Goal: Task Accomplishment & Management: Manage account settings

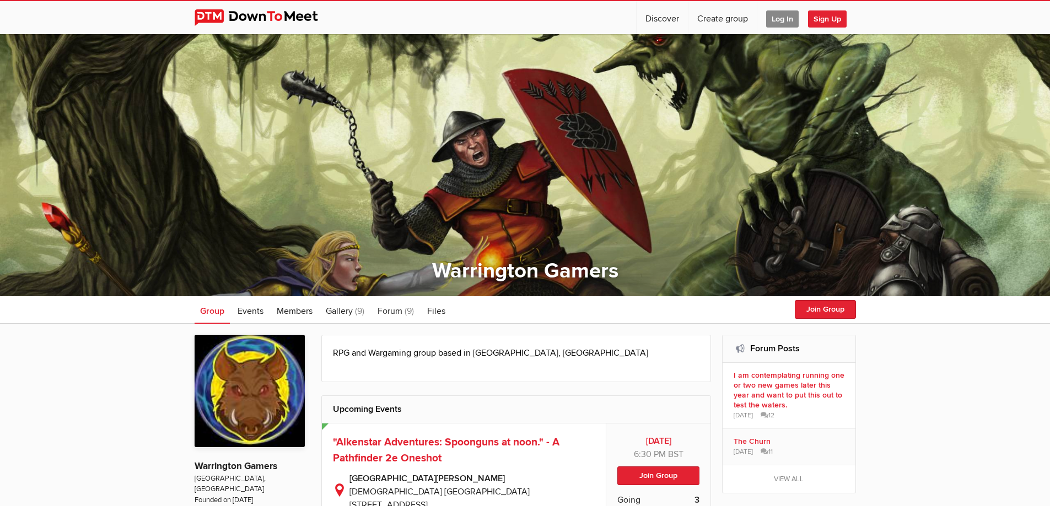
click at [775, 19] on span "Log In" at bounding box center [782, 18] width 33 height 17
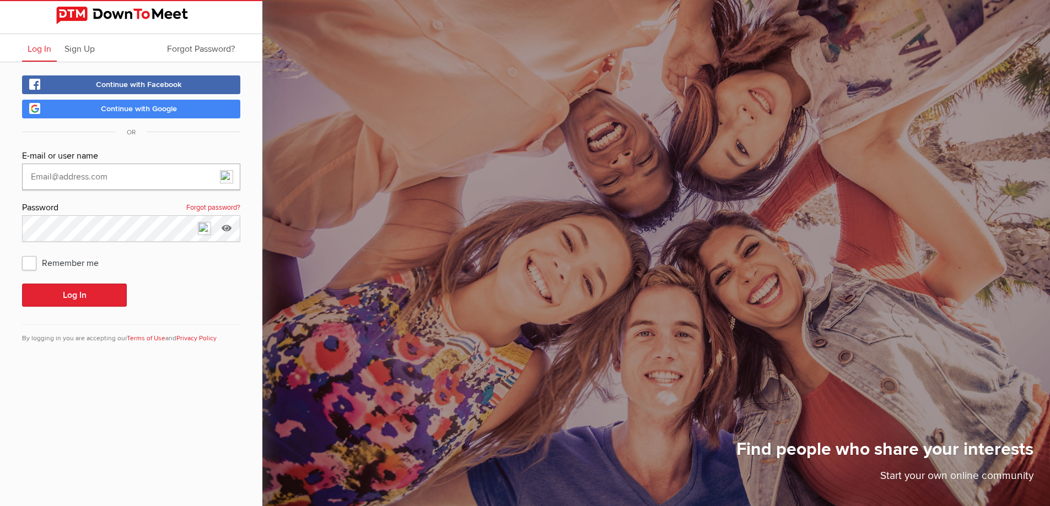
type input "DuncanE"
click at [88, 296] on button "Log In" at bounding box center [74, 295] width 105 height 23
click at [45, 295] on button "Log In" at bounding box center [74, 295] width 105 height 23
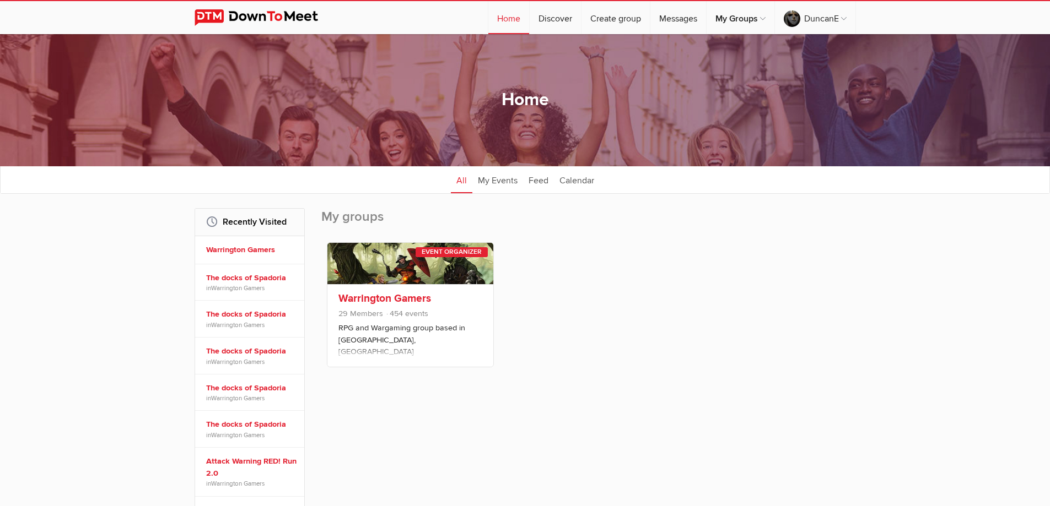
click at [357, 302] on link "Warrington Gamers" at bounding box center [384, 298] width 93 height 13
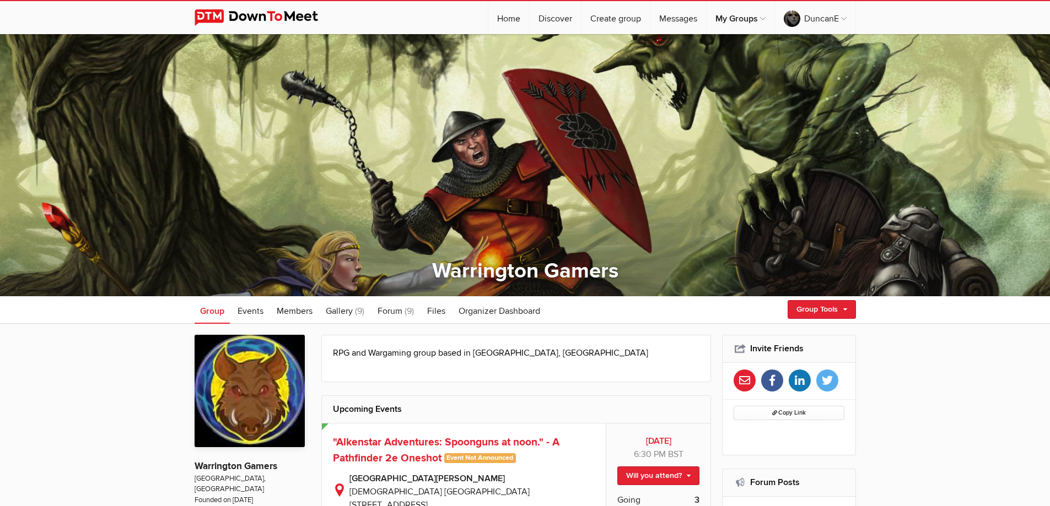
click at [254, 313] on span "Events" at bounding box center [251, 311] width 26 height 11
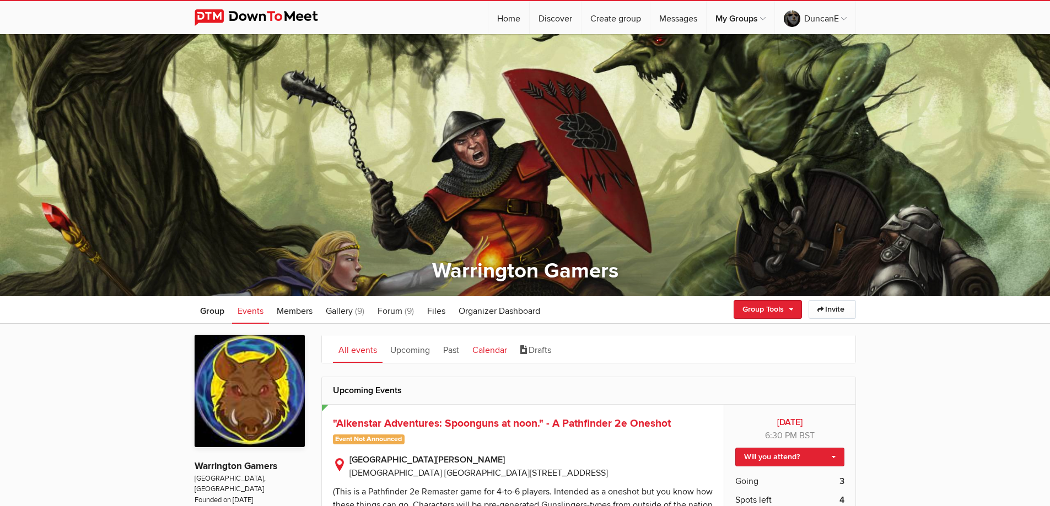
click at [475, 351] on link "Calendar" at bounding box center [490, 350] width 46 height 28
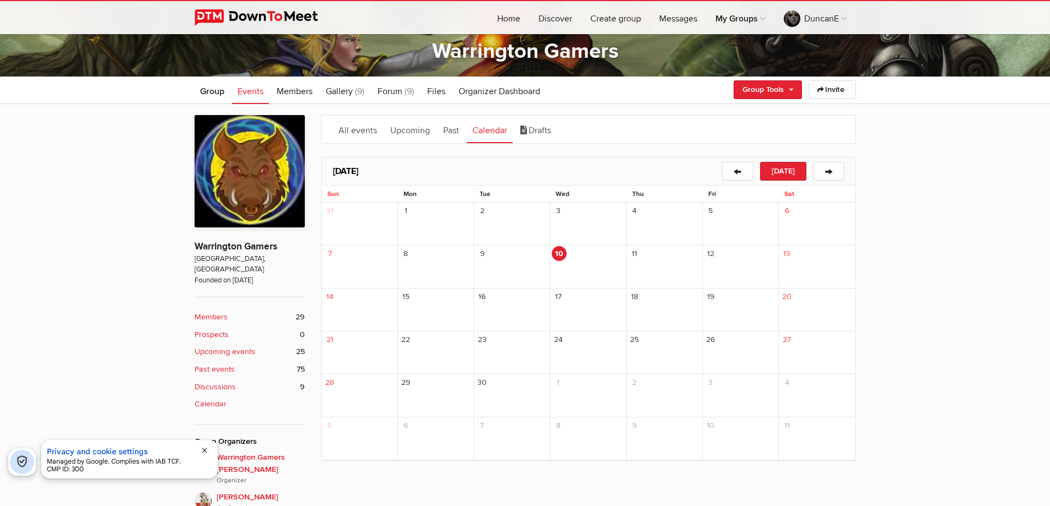
scroll to position [220, 0]
click at [834, 169] on button "→" at bounding box center [828, 170] width 31 height 19
click at [742, 166] on button "←" at bounding box center [737, 170] width 31 height 19
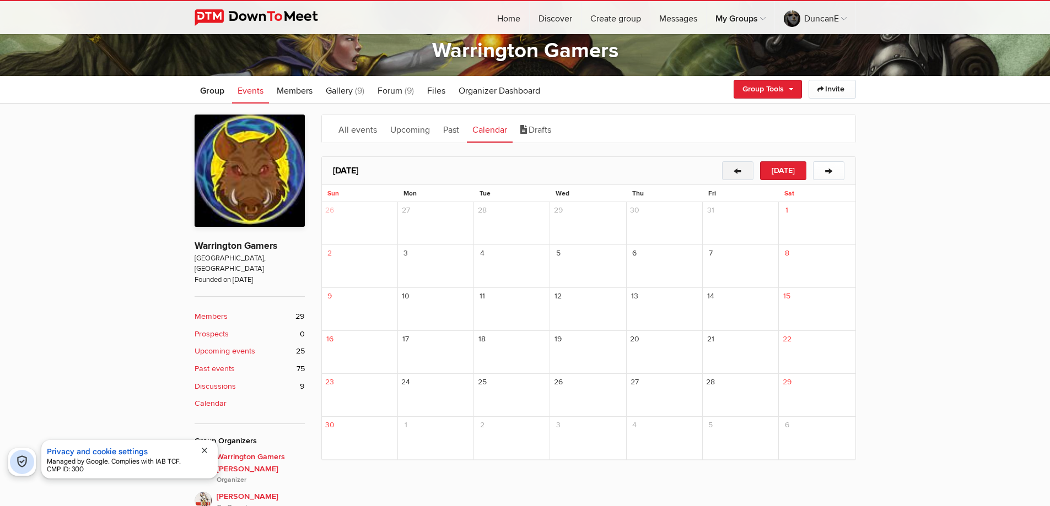
click at [742, 166] on button "←" at bounding box center [737, 170] width 31 height 19
click at [752, 169] on button "←" at bounding box center [737, 170] width 31 height 19
click at [207, 449] on span "close" at bounding box center [204, 450] width 9 height 9
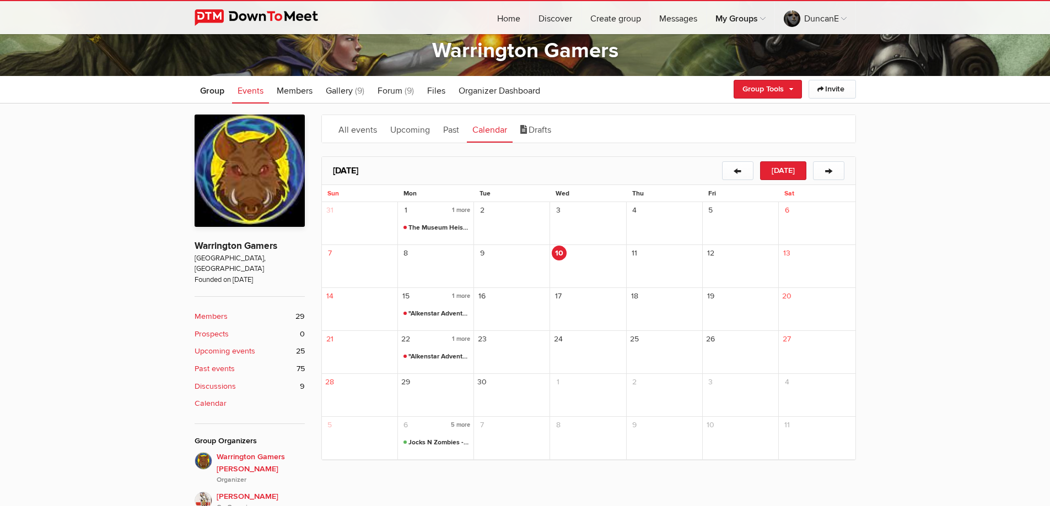
scroll to position [276, 0]
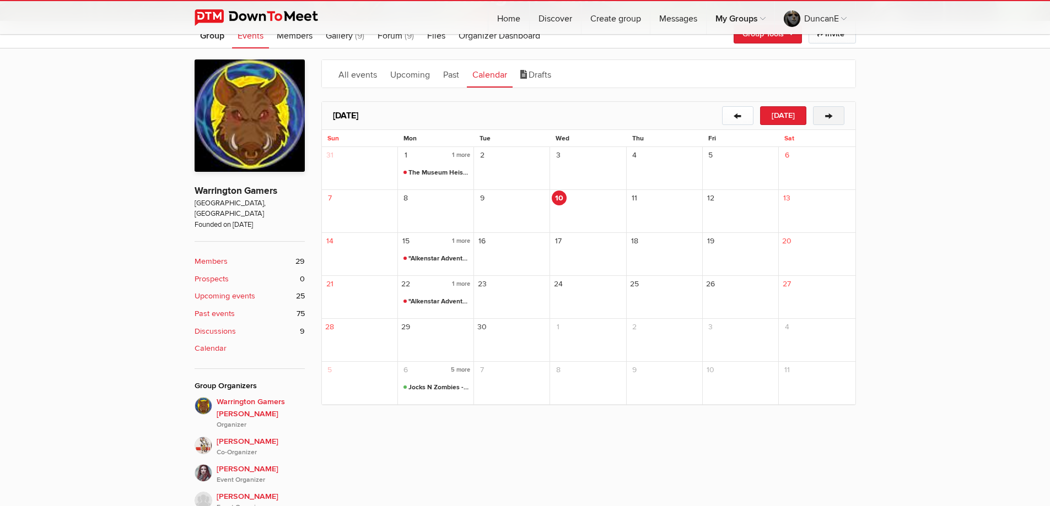
click at [825, 110] on button "→" at bounding box center [828, 115] width 31 height 19
click at [833, 116] on button "→" at bounding box center [828, 115] width 31 height 19
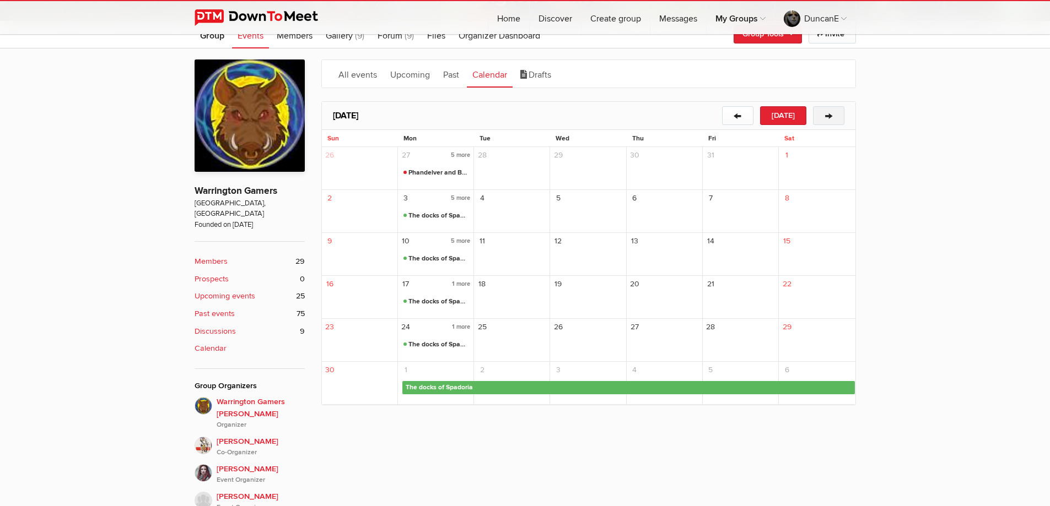
click at [833, 116] on button "→" at bounding box center [828, 115] width 31 height 19
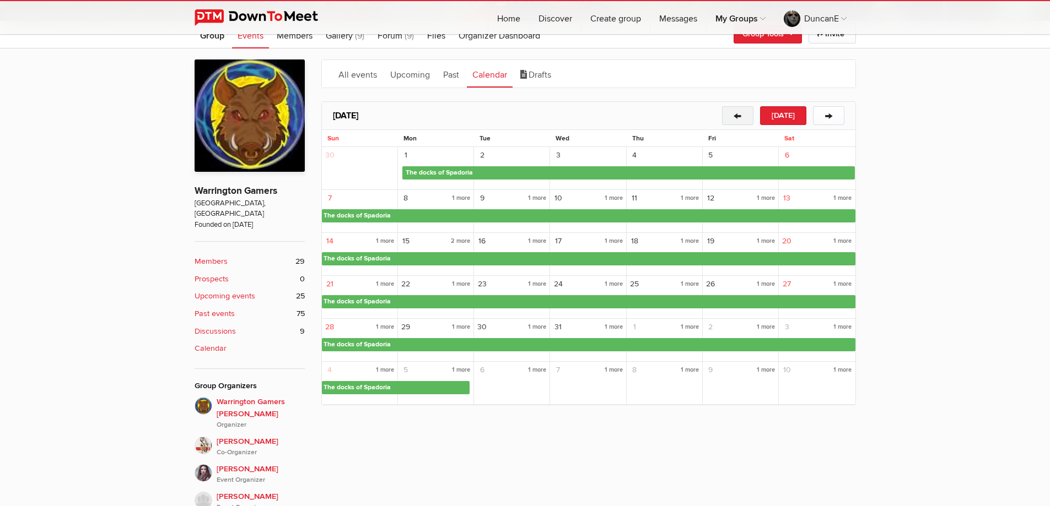
click at [744, 115] on button "←" at bounding box center [737, 115] width 31 height 19
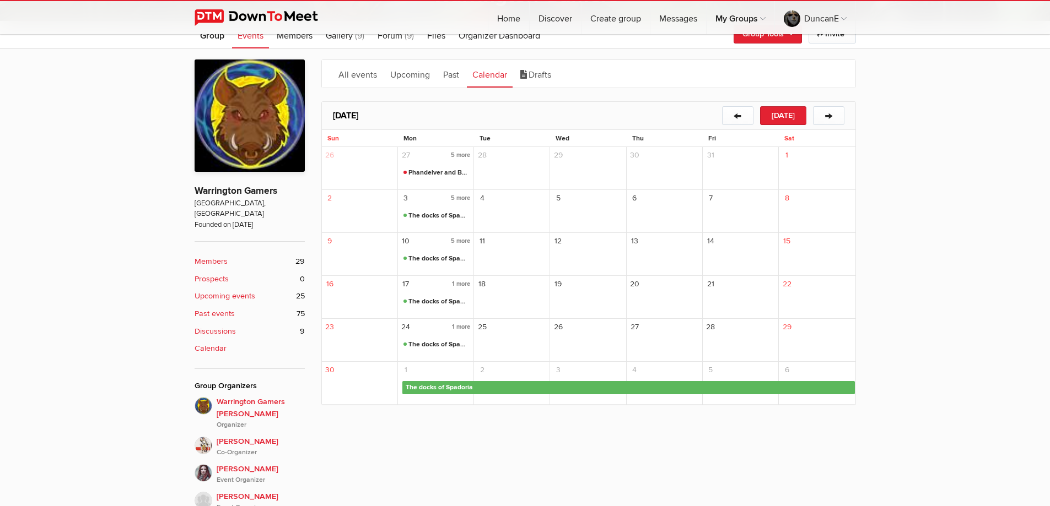
click at [439, 384] on span "The docks of Spadoria" at bounding box center [629, 387] width 451 height 13
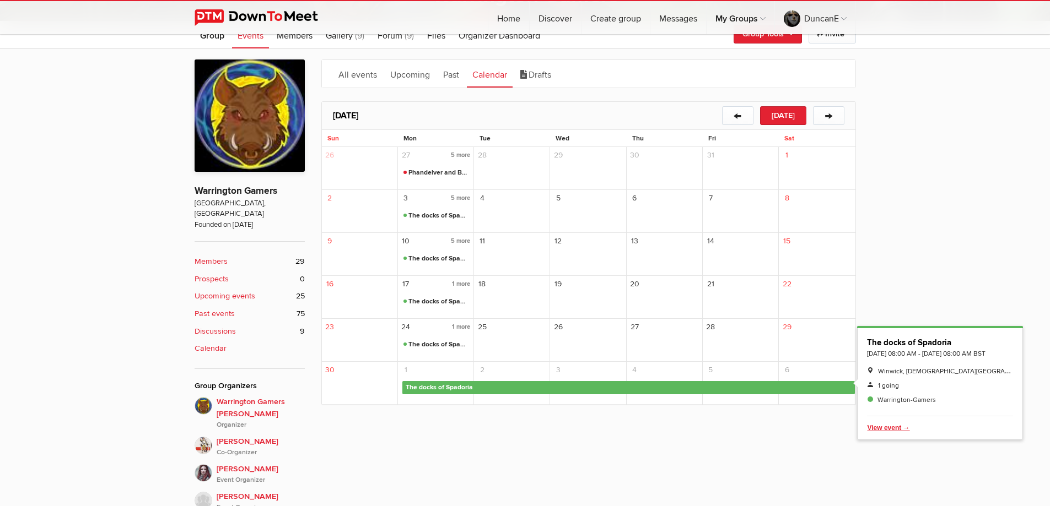
click at [884, 435] on span "Delete" at bounding box center [937, 428] width 141 height 13
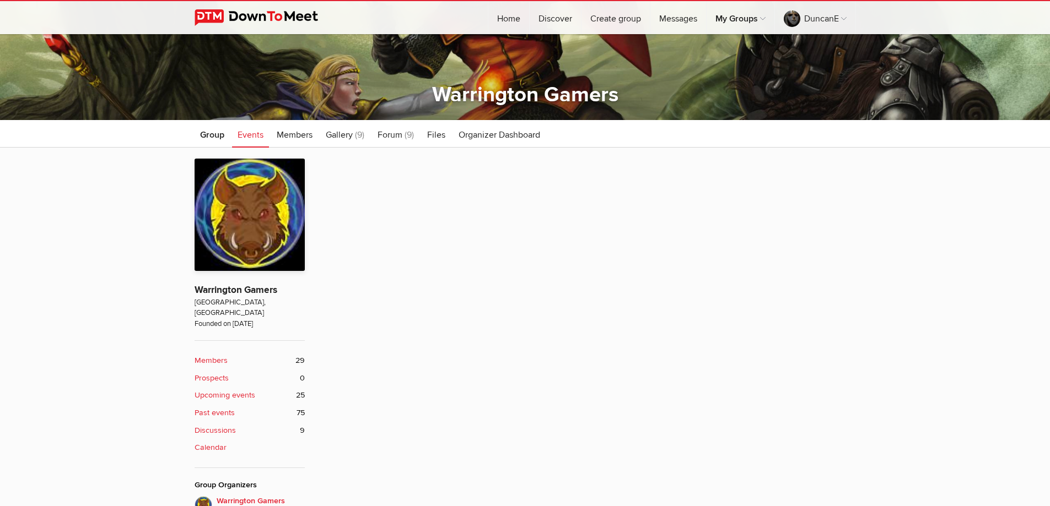
scroll to position [276, 0]
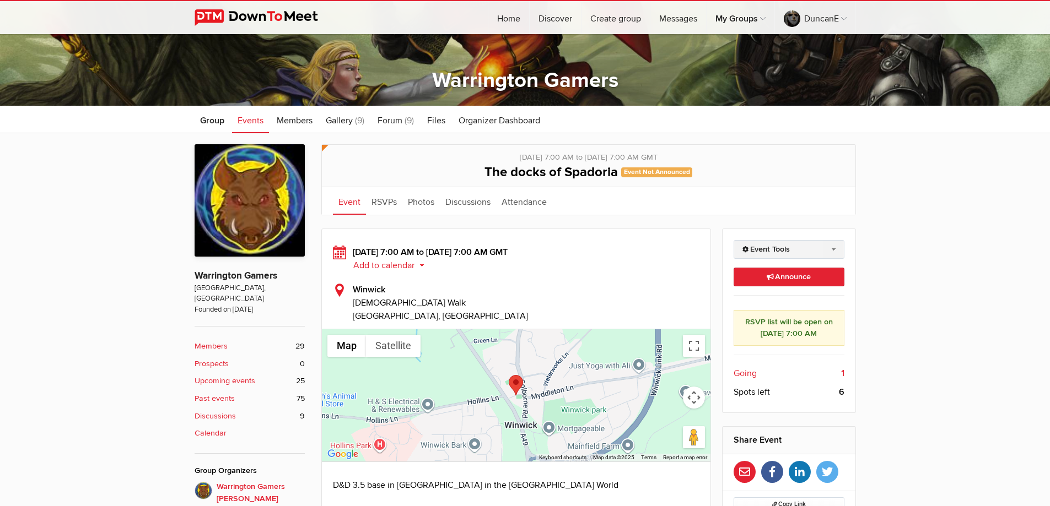
click at [766, 251] on link "Event Tools" at bounding box center [788, 249] width 111 height 19
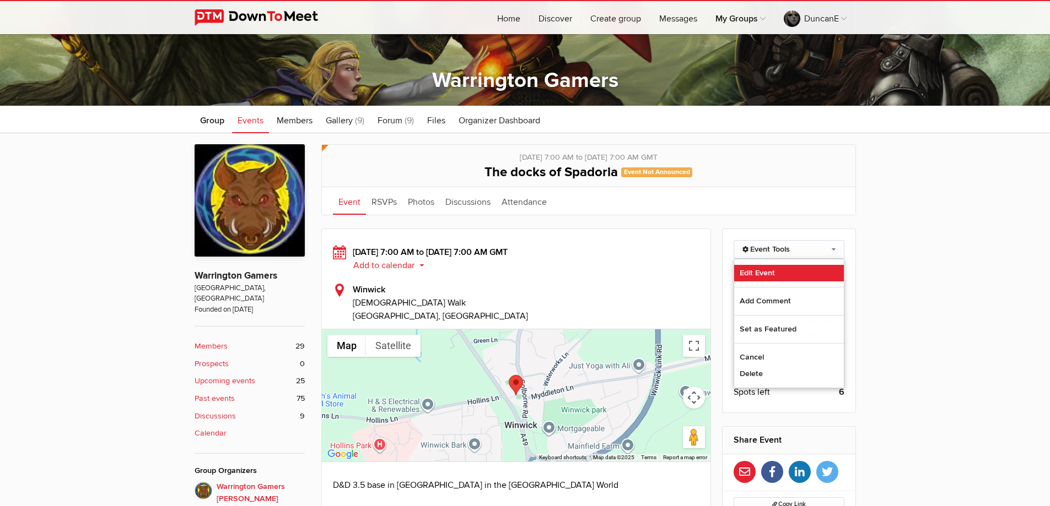
click at [770, 271] on link "Edit Event" at bounding box center [789, 273] width 110 height 17
select select "[GEOGRAPHIC_DATA]"
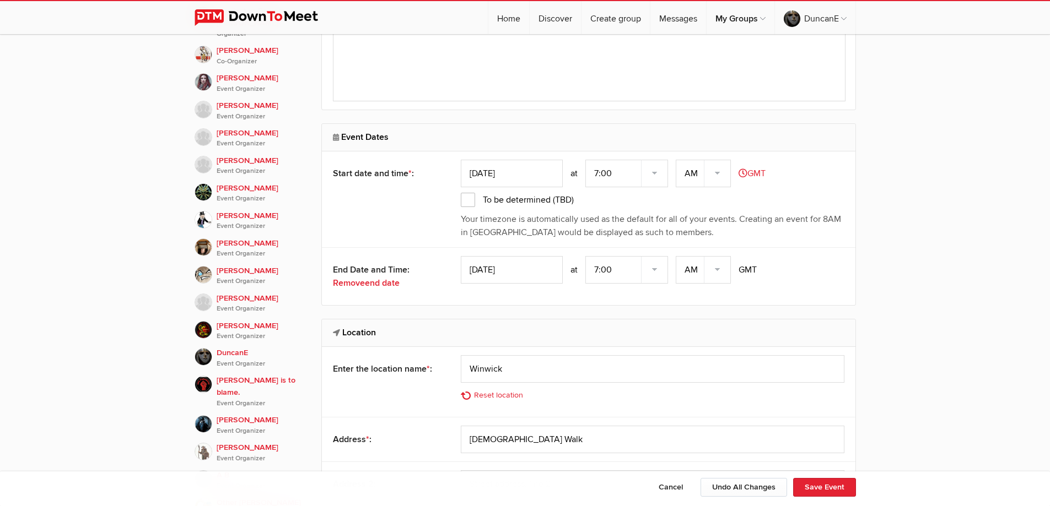
scroll to position [771, 0]
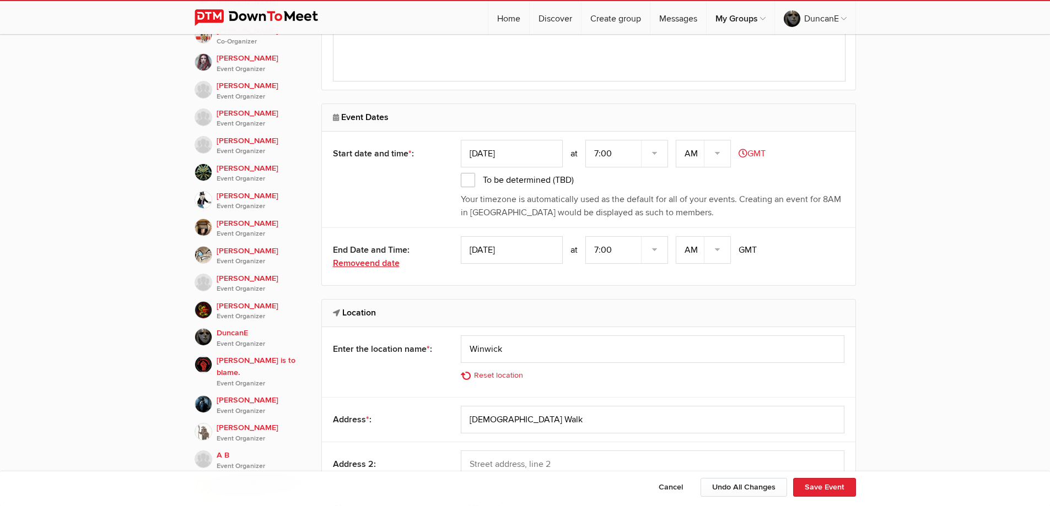
click at [379, 264] on span "end date" at bounding box center [382, 263] width 35 height 11
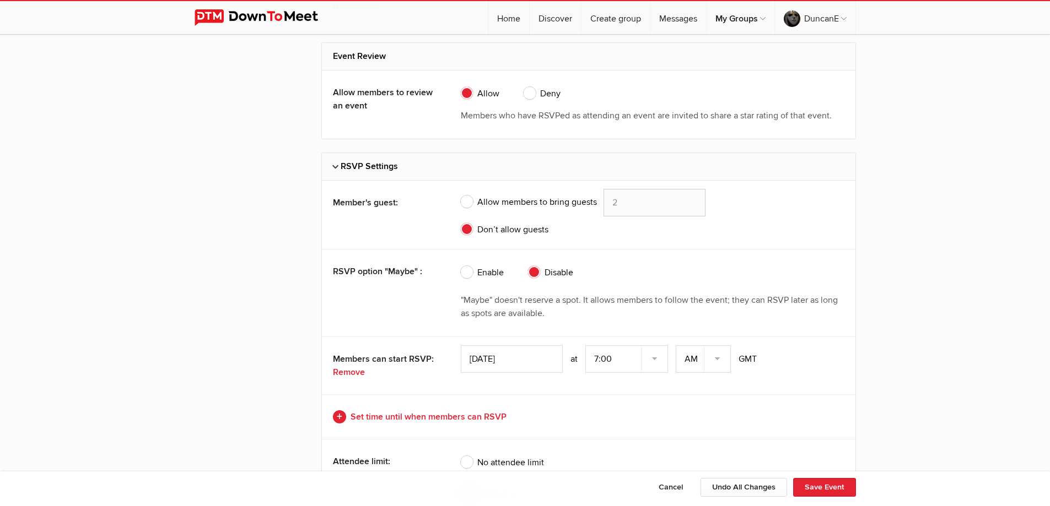
scroll to position [2480, 0]
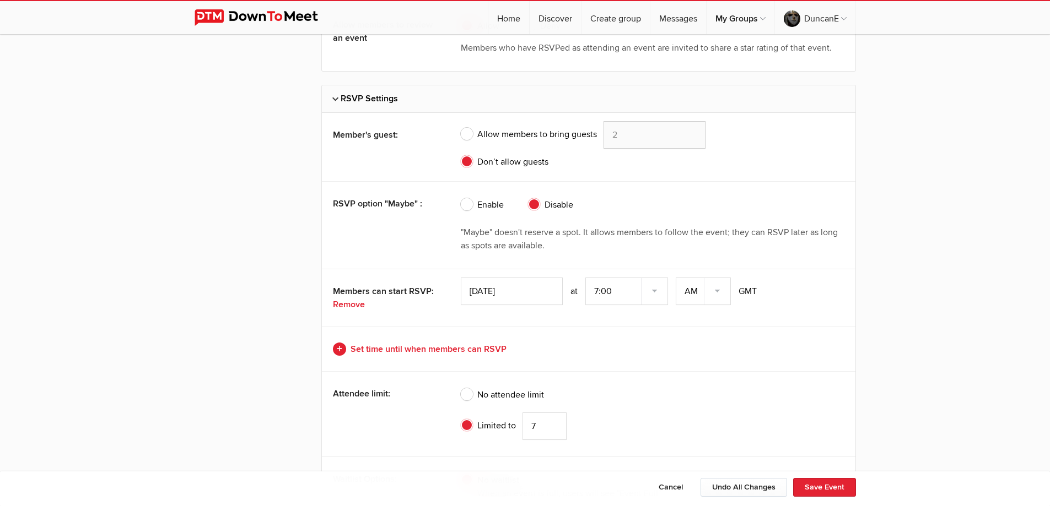
click at [473, 293] on input "[DATE]" at bounding box center [512, 292] width 102 height 28
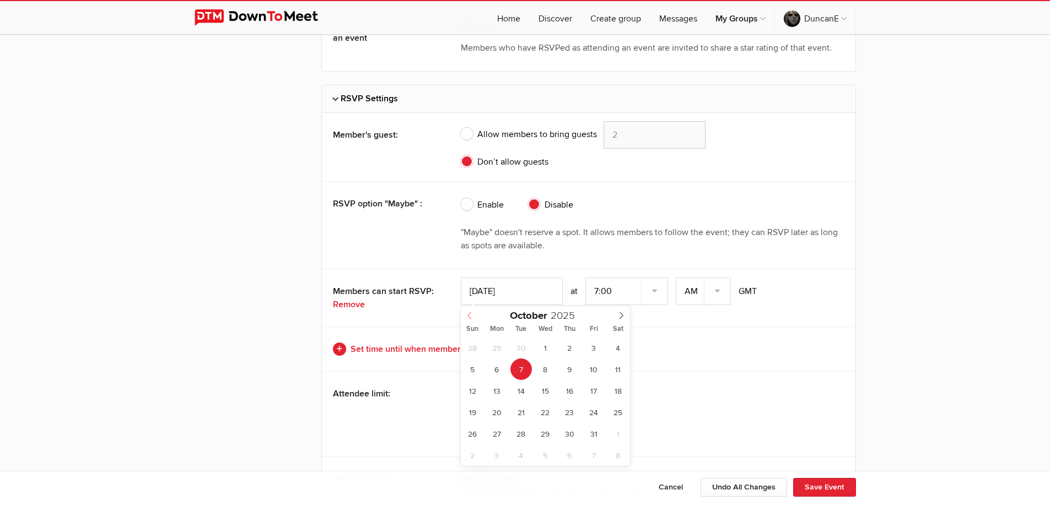
click at [471, 318] on icon at bounding box center [470, 316] width 8 height 8
type input "[DATE]"
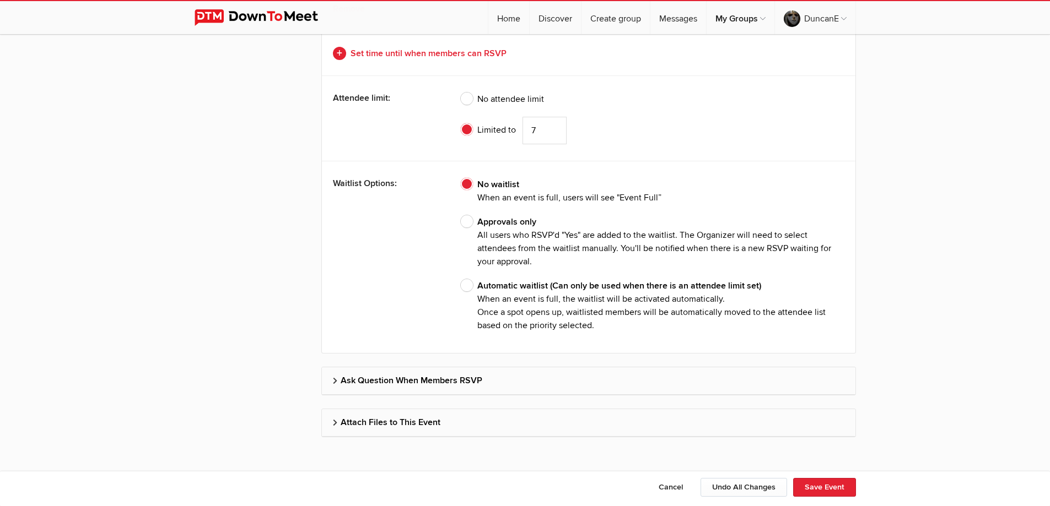
scroll to position [2786, 0]
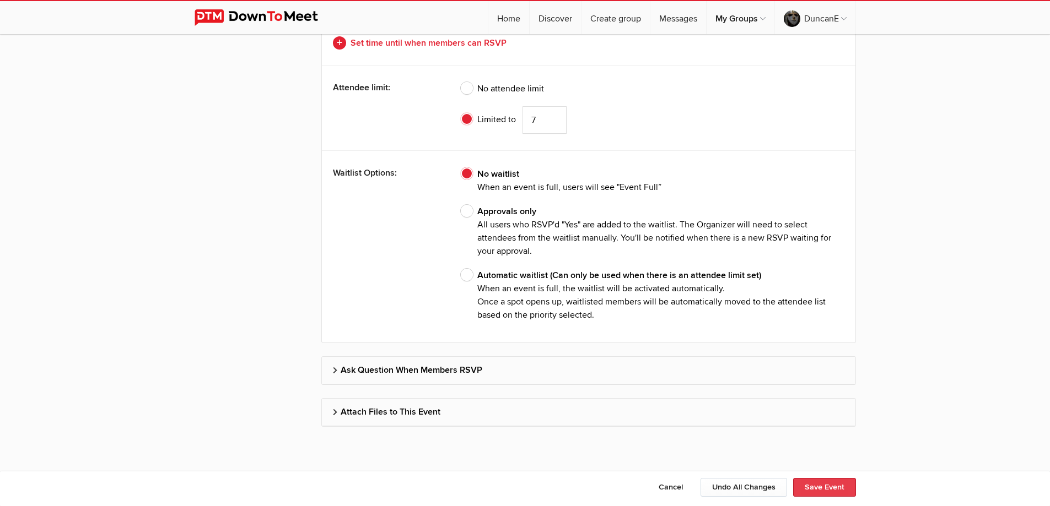
click at [825, 485] on button "Save Event" at bounding box center [824, 487] width 63 height 19
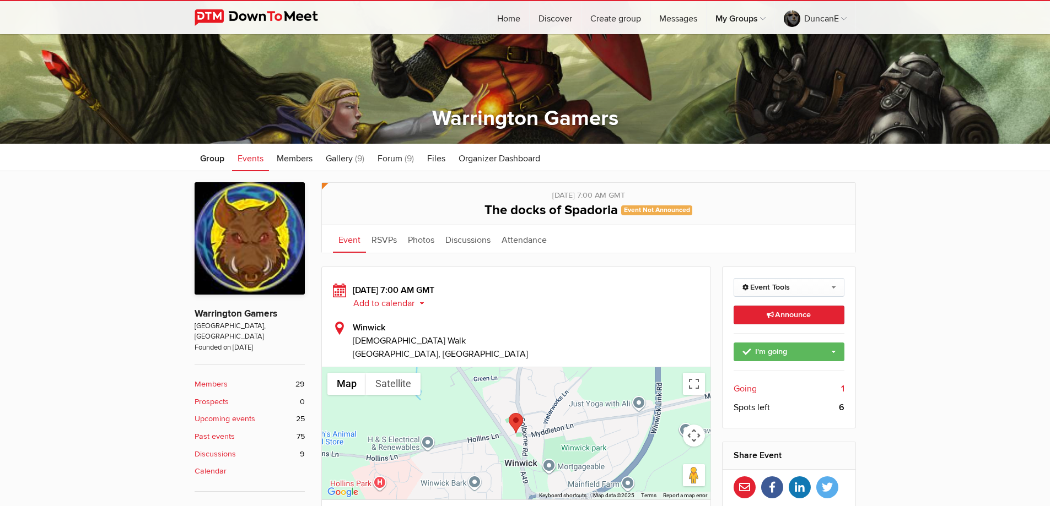
scroll to position [276, 0]
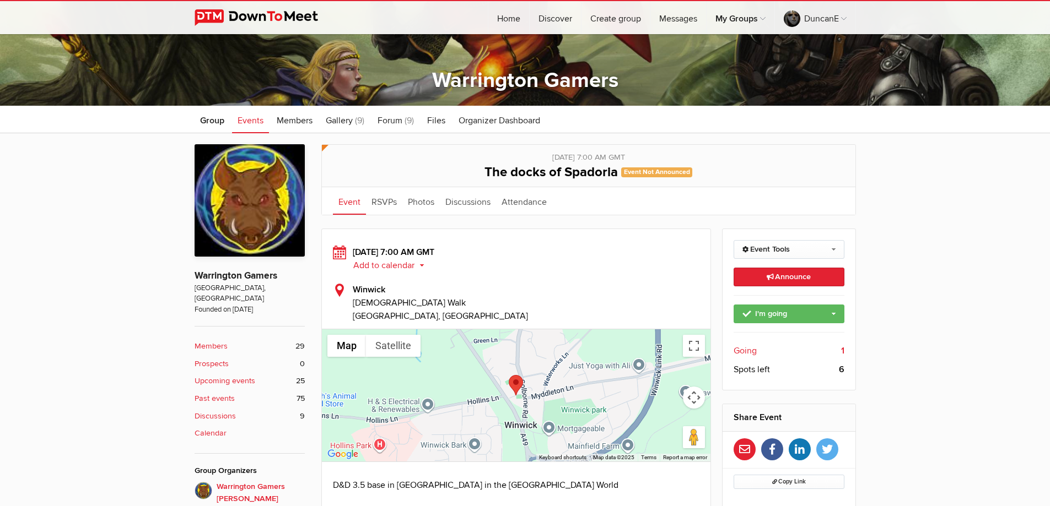
click at [256, 122] on span "Events" at bounding box center [251, 120] width 26 height 11
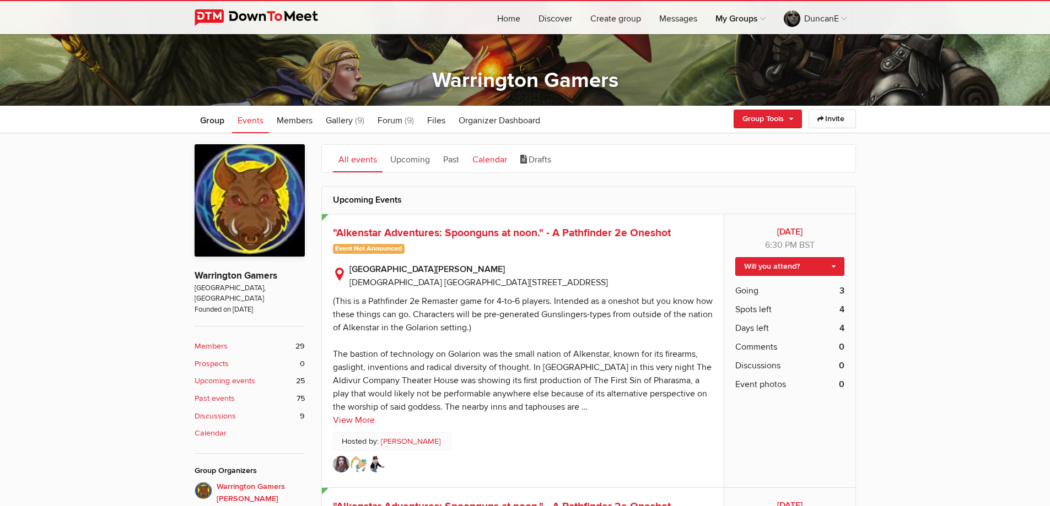
click at [494, 164] on link "Calendar" at bounding box center [490, 159] width 46 height 28
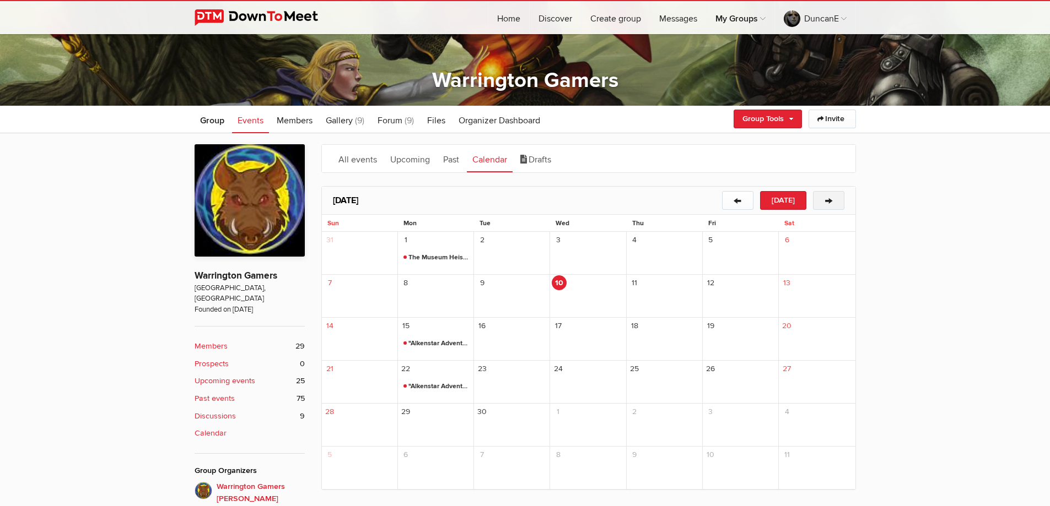
click at [829, 200] on button "→" at bounding box center [828, 200] width 31 height 19
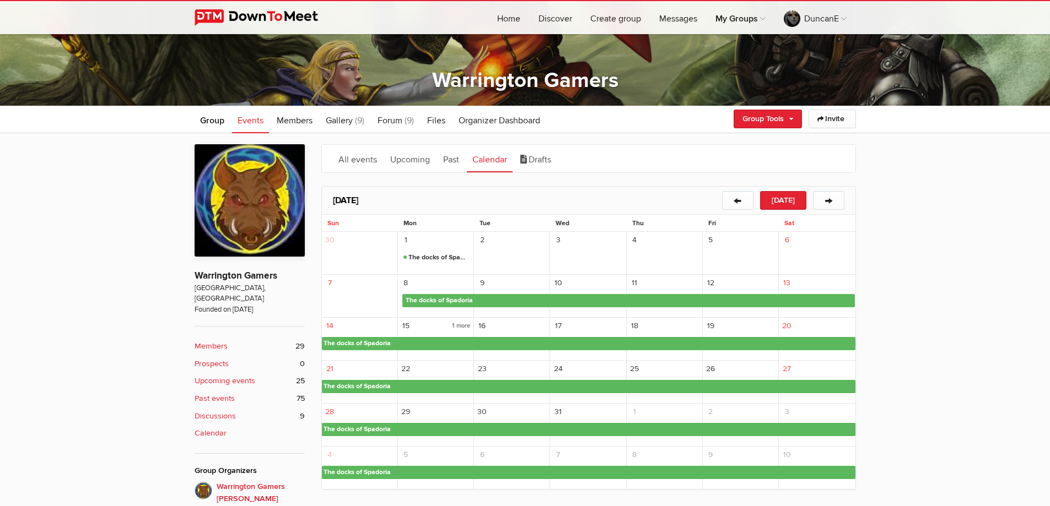
click at [428, 303] on span "The docks of Spadoria" at bounding box center [629, 300] width 451 height 13
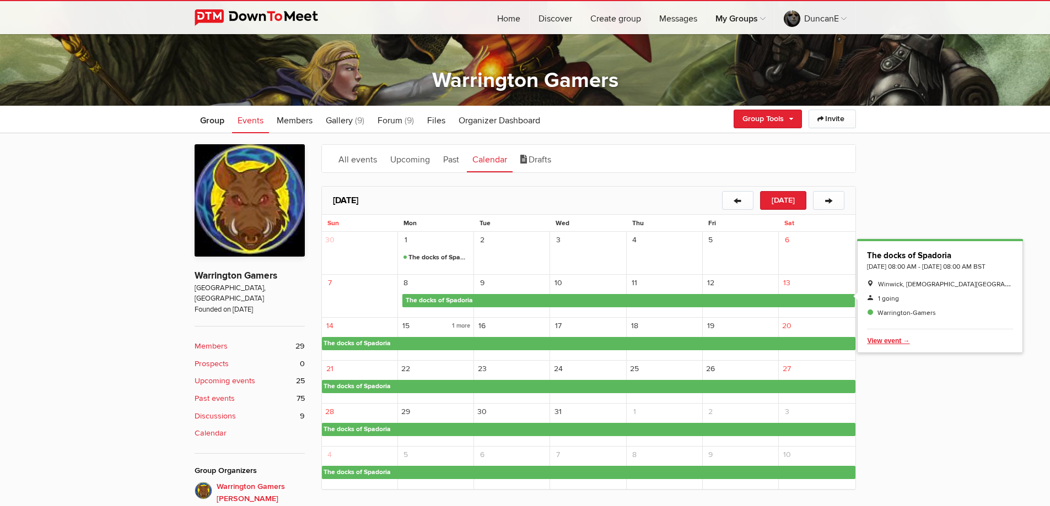
click at [894, 346] on span "Delete" at bounding box center [937, 340] width 141 height 13
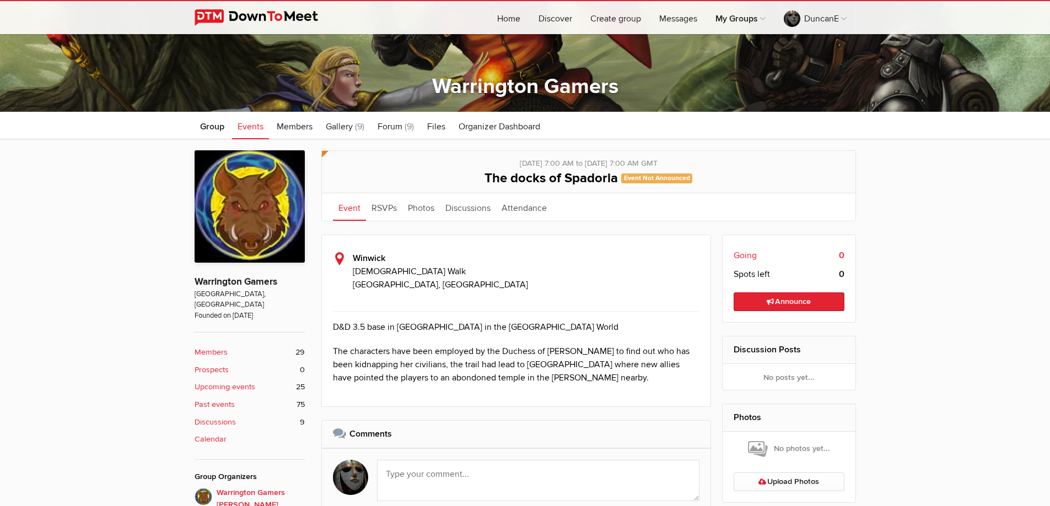
scroll to position [220, 0]
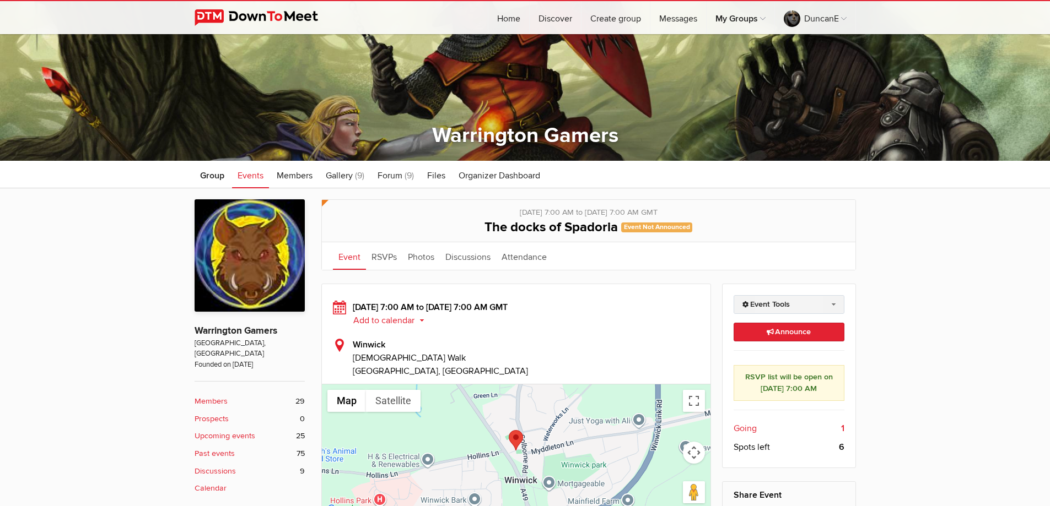
click at [787, 300] on link "Event Tools" at bounding box center [788, 304] width 111 height 19
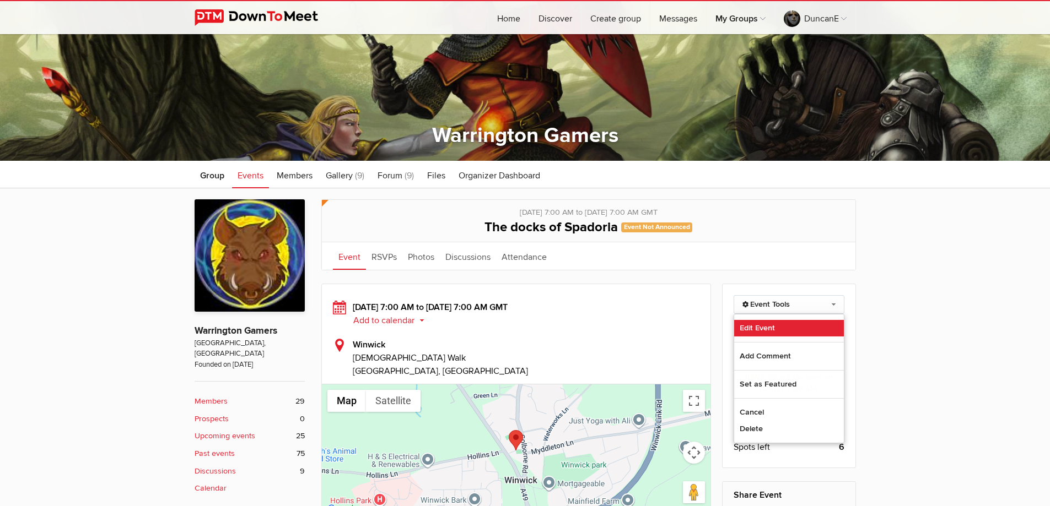
click at [748, 326] on link "Edit Event" at bounding box center [789, 328] width 110 height 17
select select "[GEOGRAPHIC_DATA]"
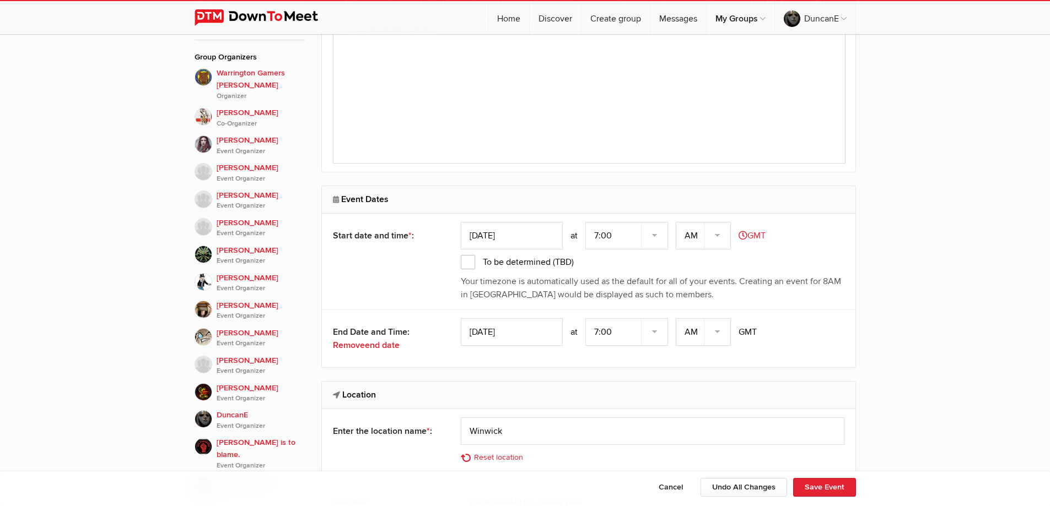
scroll to position [716, 0]
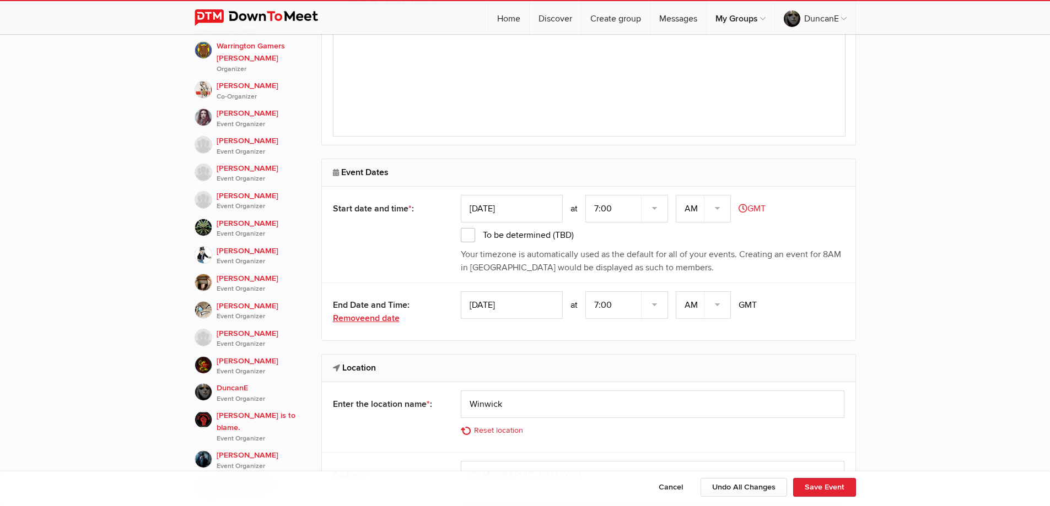
click at [364, 321] on link "Remove end date" at bounding box center [384, 318] width 102 height 13
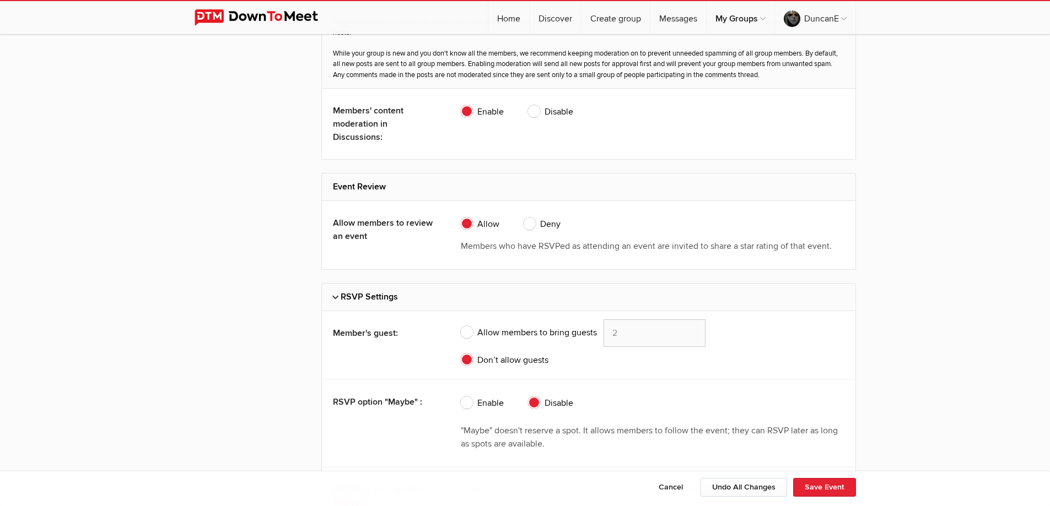
scroll to position [2480, 0]
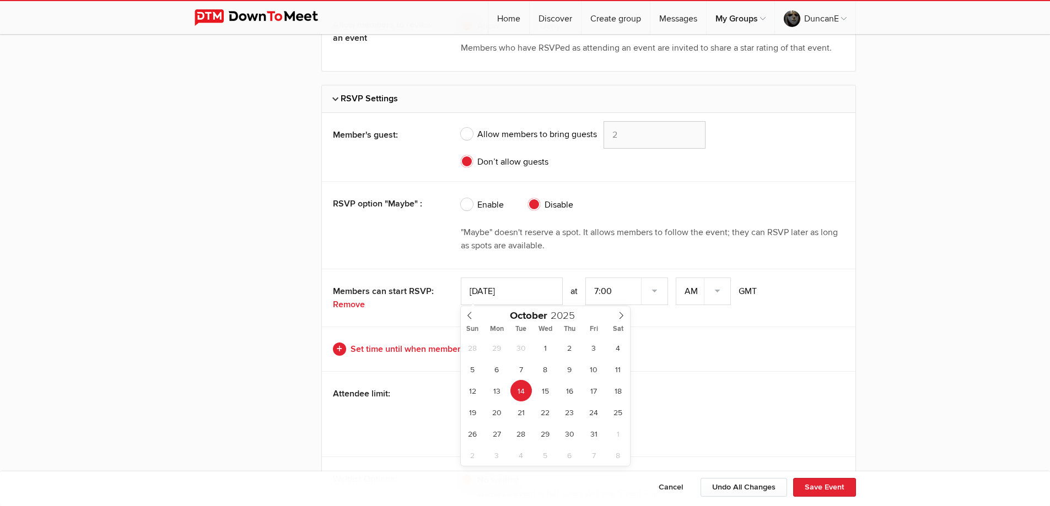
click at [495, 292] on input "[DATE]" at bounding box center [512, 292] width 102 height 28
click at [468, 307] on span at bounding box center [470, 313] width 18 height 15
type input "[DATE]"
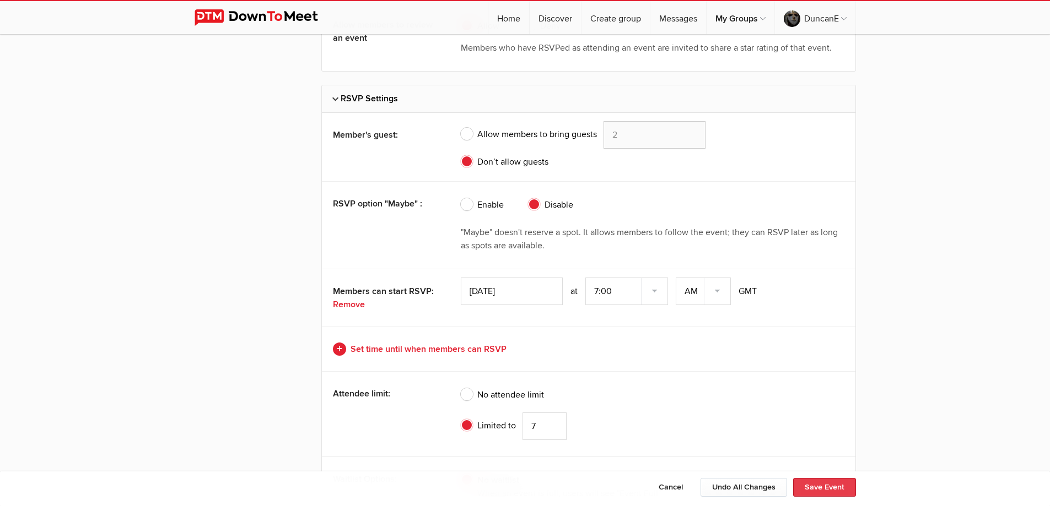
click at [816, 486] on button "Save Event" at bounding box center [824, 487] width 63 height 19
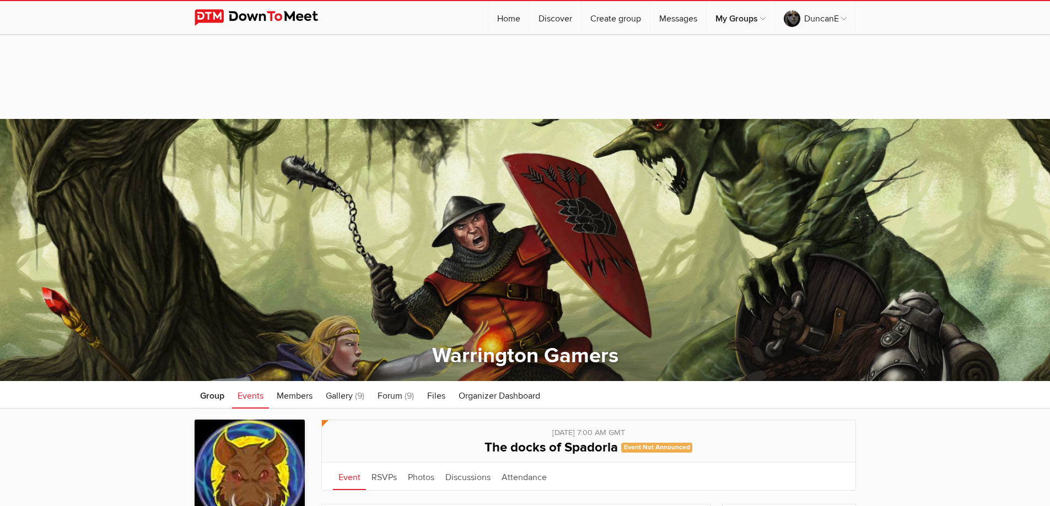
click at [251, 391] on link "Events" at bounding box center [250, 395] width 37 height 28
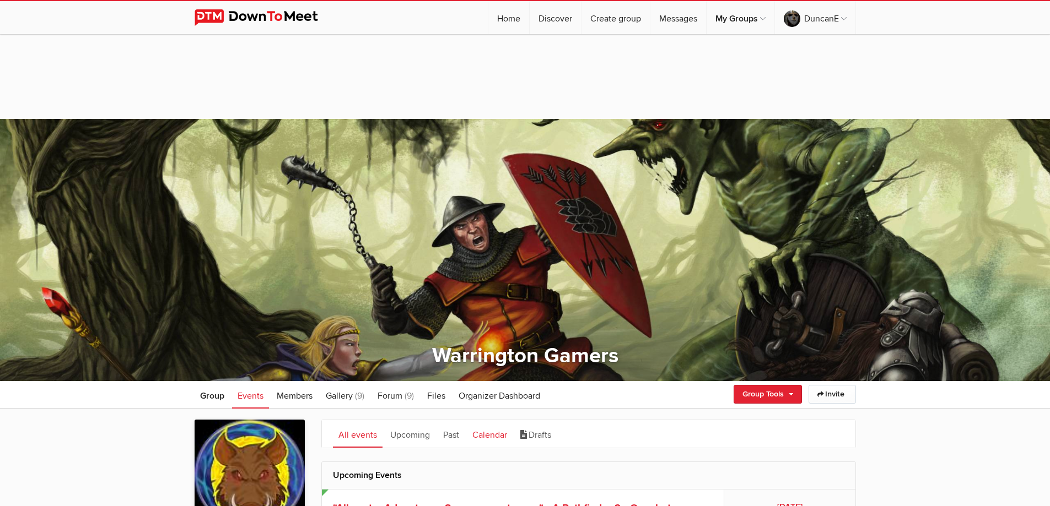
click at [476, 435] on link "Calendar" at bounding box center [490, 434] width 46 height 28
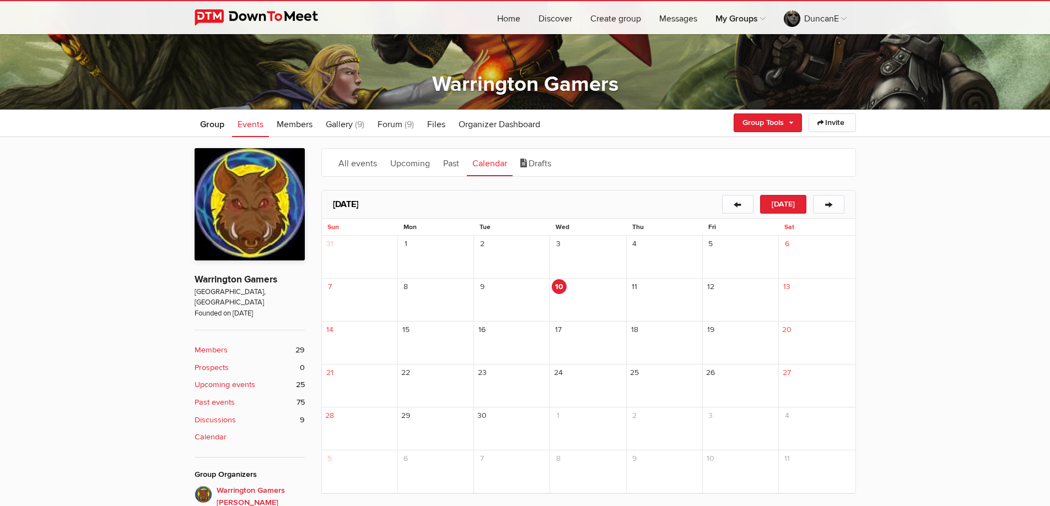
scroll to position [276, 0]
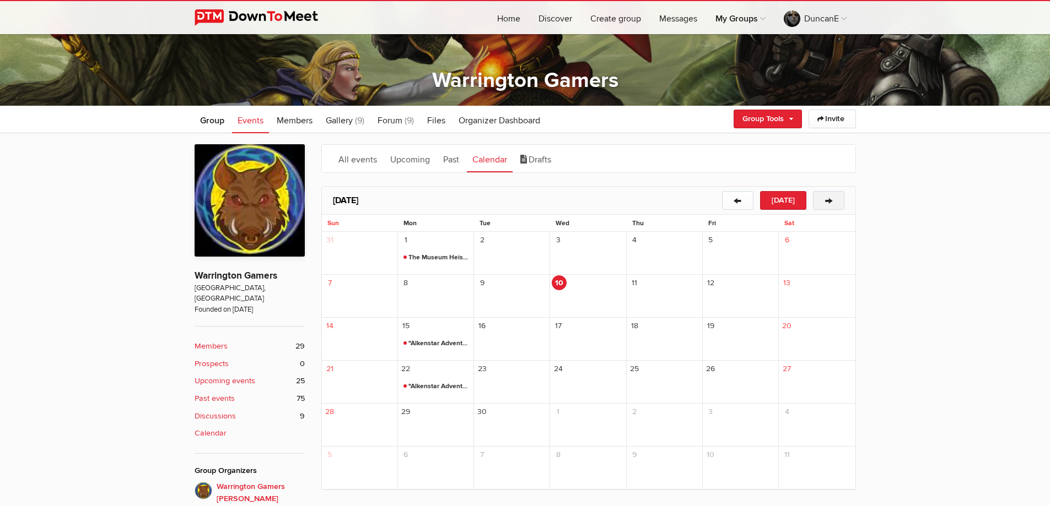
click at [833, 198] on button "→" at bounding box center [828, 200] width 31 height 19
click at [728, 204] on button "←" at bounding box center [737, 200] width 31 height 19
click at [427, 299] on span "The docks of Spadoria" at bounding box center [435, 300] width 65 height 13
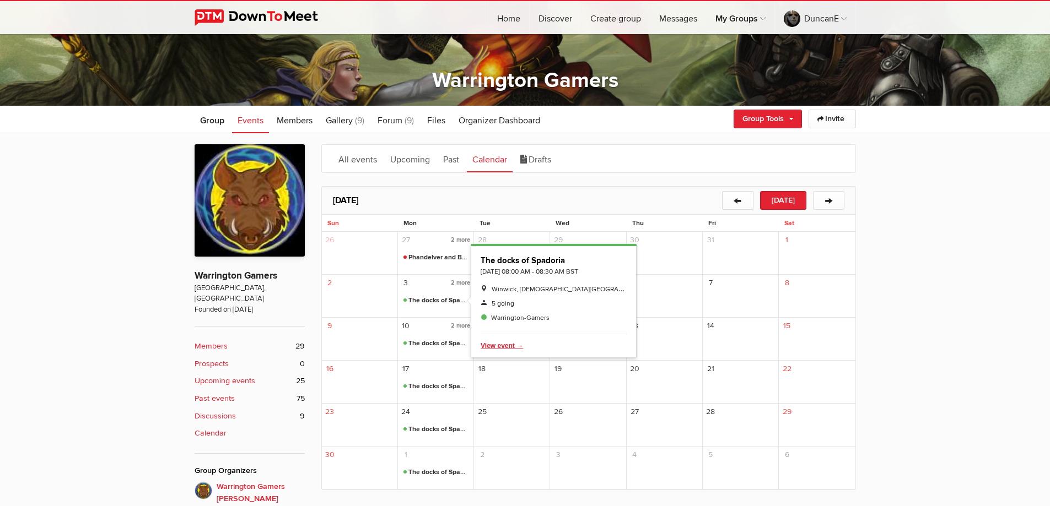
click at [504, 339] on span "Delete" at bounding box center [551, 345] width 141 height 13
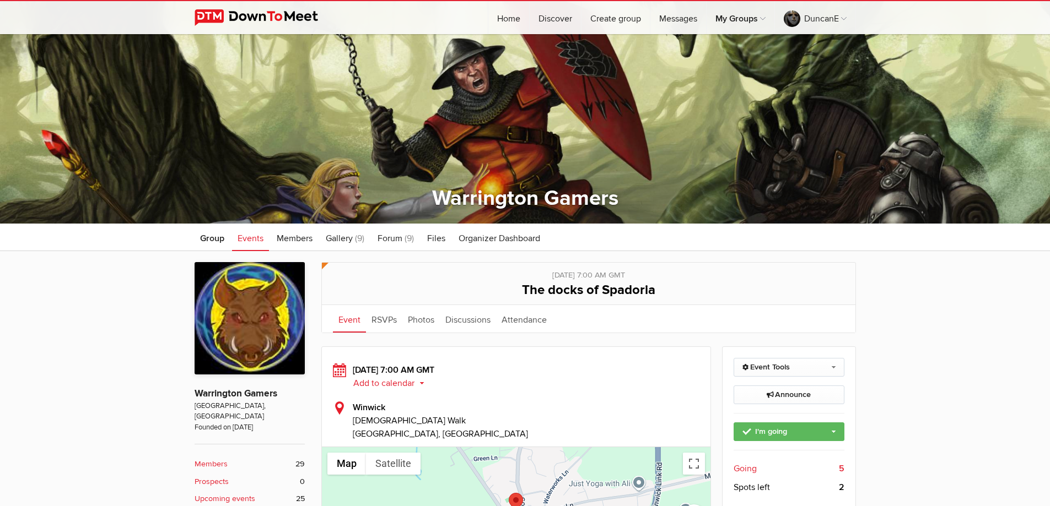
scroll to position [55, 0]
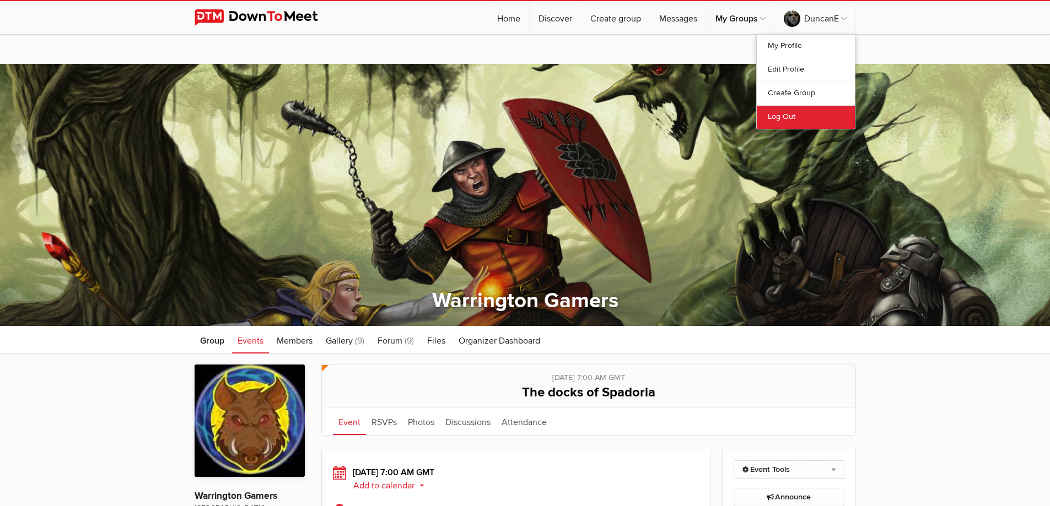
click at [788, 117] on link "Log Out" at bounding box center [806, 117] width 98 height 24
